Goal: Information Seeking & Learning: Check status

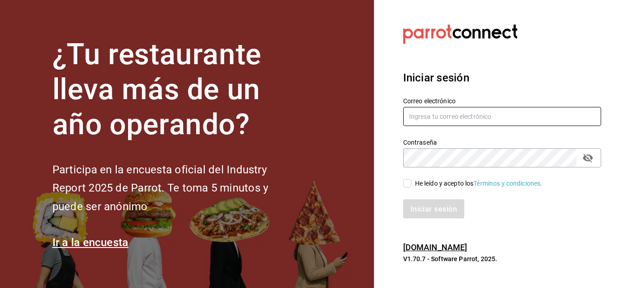
type input "[EMAIL_ADDRESS][DOMAIN_NAME]"
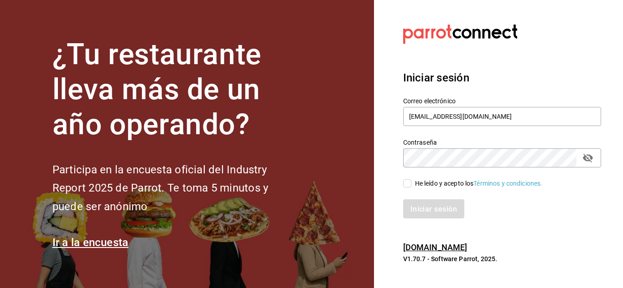
click at [408, 184] on input "He leído y acepto los Términos y condiciones." at bounding box center [407, 184] width 8 height 8
checkbox input "true"
click at [433, 206] on font "Iniciar sesión" at bounding box center [434, 209] width 46 height 9
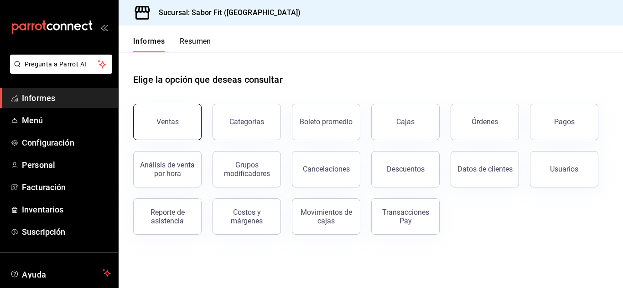
click at [195, 122] on button "Ventas" at bounding box center [167, 122] width 68 height 36
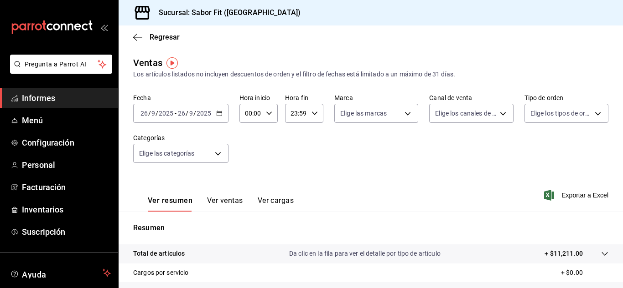
click at [205, 115] on input "2025" at bounding box center [203, 113] width 15 height 7
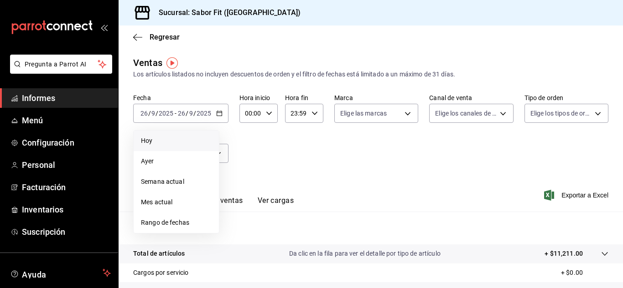
click at [150, 139] on font "Hoy" at bounding box center [146, 140] width 11 height 7
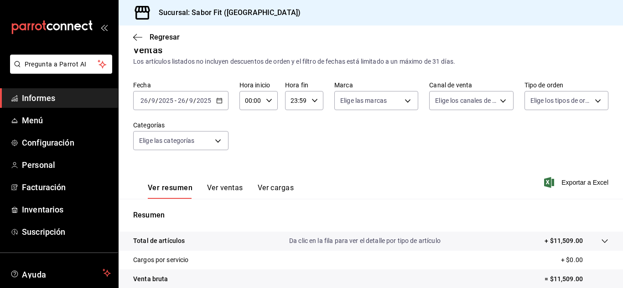
scroll to position [12, 0]
click at [136, 37] on icon "button" at bounding box center [137, 37] width 9 height 0
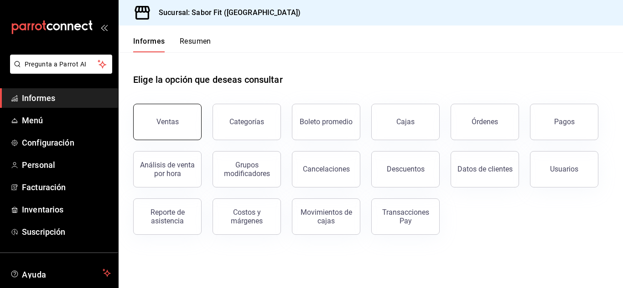
click at [182, 128] on button "Ventas" at bounding box center [167, 122] width 68 height 36
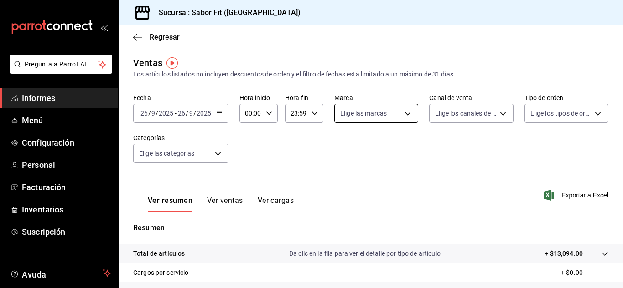
click at [393, 113] on body "Pregunta a Parrot AI Informes Menú Configuración Personal Facturación Inventari…" at bounding box center [311, 144] width 623 height 288
click at [514, 163] on div at bounding box center [311, 144] width 623 height 288
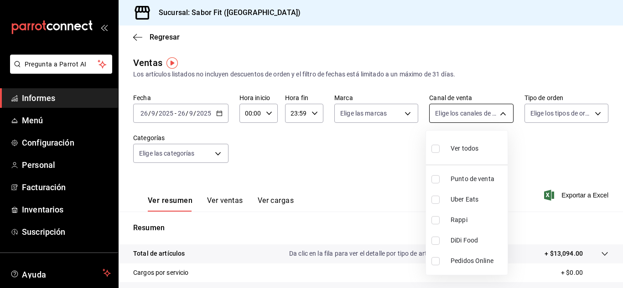
click at [448, 116] on body "Pregunta a Parrot AI Informes Menú Configuración Personal Facturación Inventari…" at bounding box center [311, 144] width 623 height 288
click at [383, 180] on div at bounding box center [311, 144] width 623 height 288
click at [480, 119] on body "Pregunta a Parrot AI Informes Menú Configuración Personal Facturación Inventari…" at bounding box center [311, 144] width 623 height 288
click at [389, 216] on div at bounding box center [311, 144] width 623 height 288
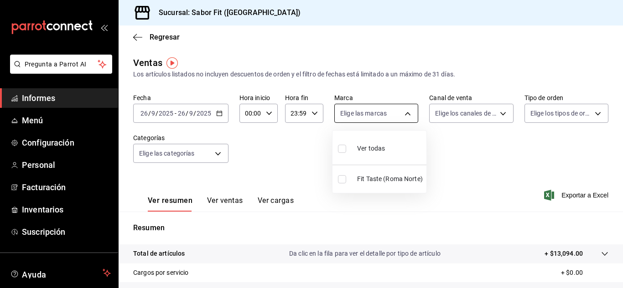
click at [402, 111] on body "Pregunta a Parrot AI Informes Menú Configuración Personal Facturación Inventari…" at bounding box center [311, 144] width 623 height 288
click at [208, 159] on div at bounding box center [311, 144] width 623 height 288
click at [208, 154] on body "Pregunta a Parrot AI Informes Menú Configuración Personal Facturación Inventari…" at bounding box center [311, 144] width 623 height 288
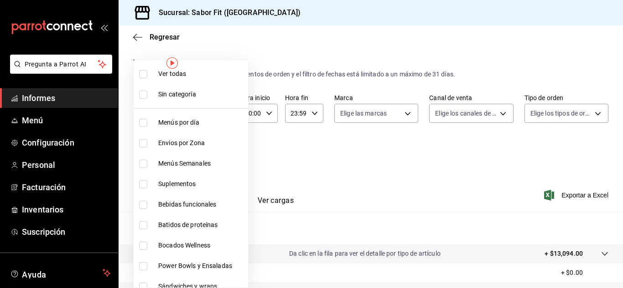
click at [294, 175] on div at bounding box center [311, 144] width 623 height 288
